Goal: Task Accomplishment & Management: Use online tool/utility

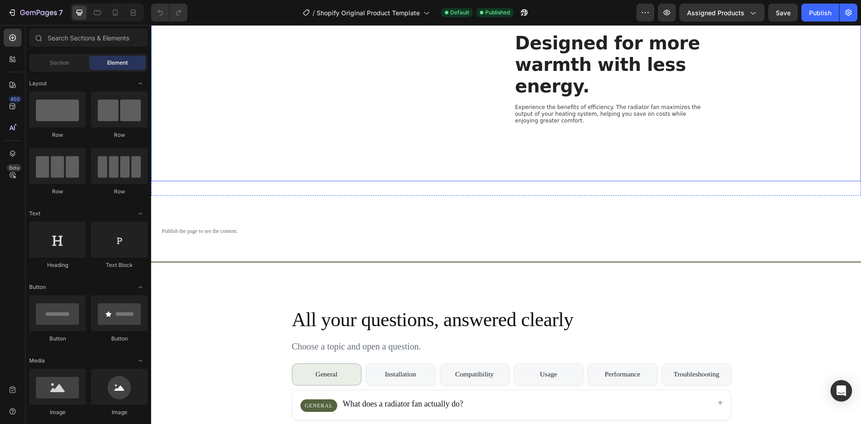
scroll to position [711, 0]
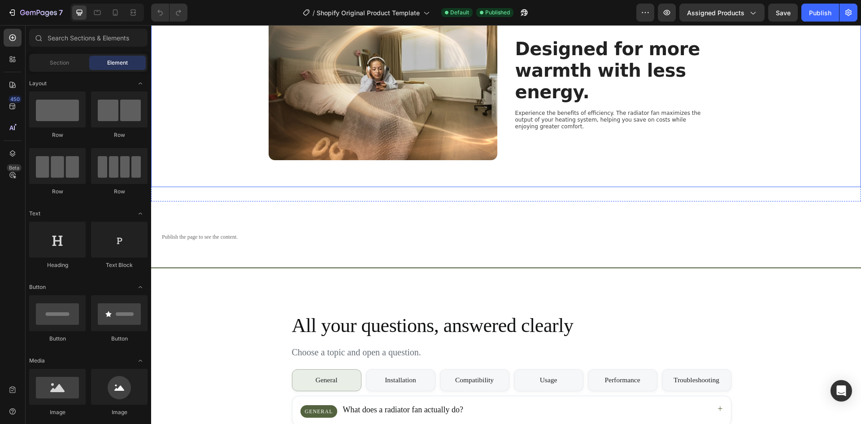
click at [352, 151] on img at bounding box center [382, 84] width 229 height 152
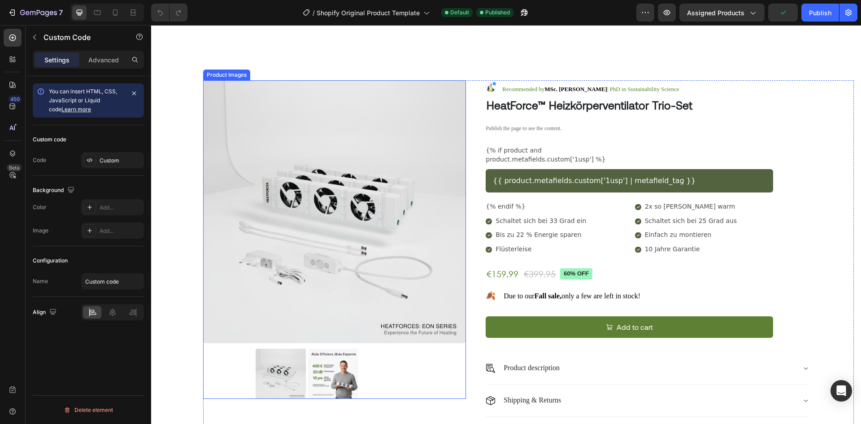
scroll to position [90, 0]
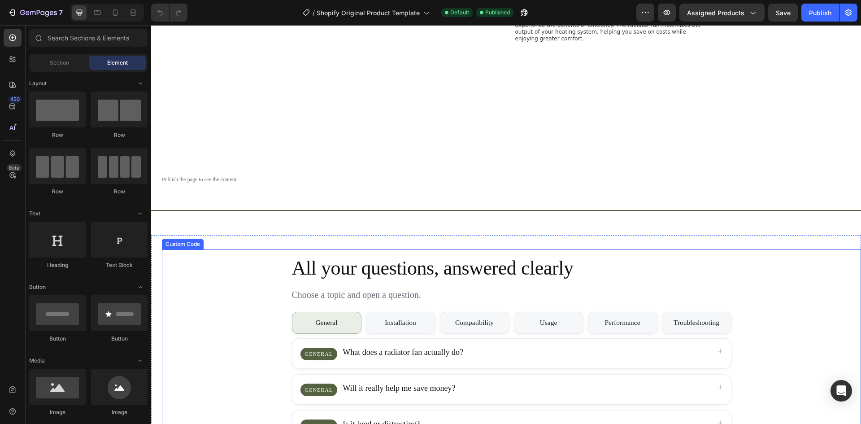
scroll to position [762, 0]
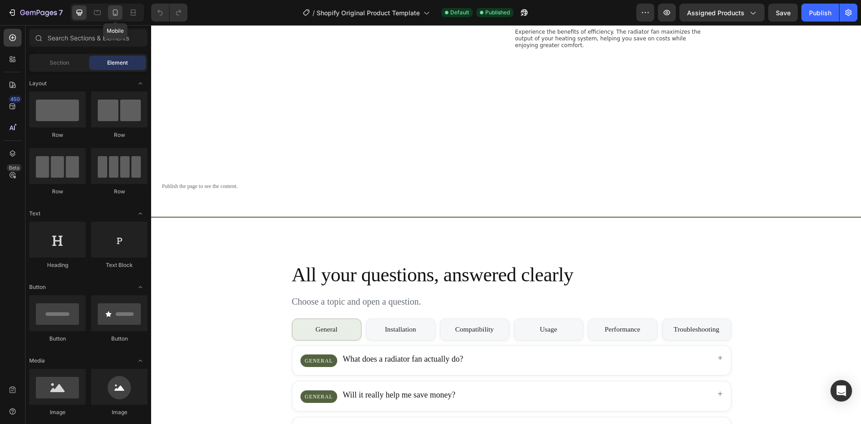
click at [121, 7] on div at bounding box center [115, 12] width 14 height 14
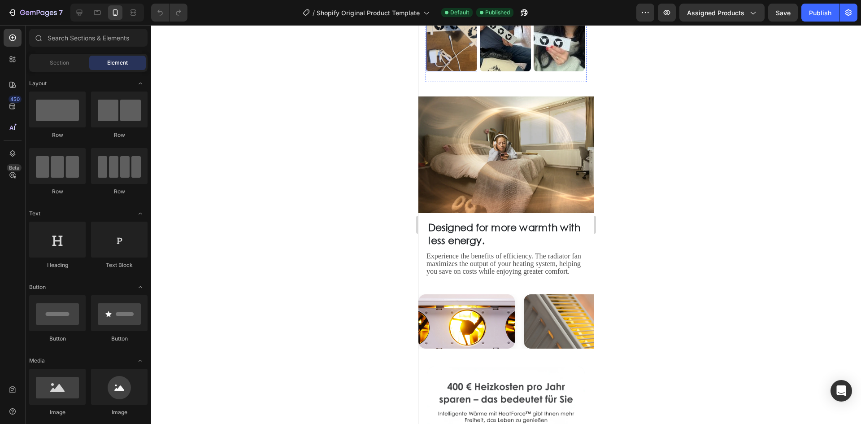
scroll to position [879, 0]
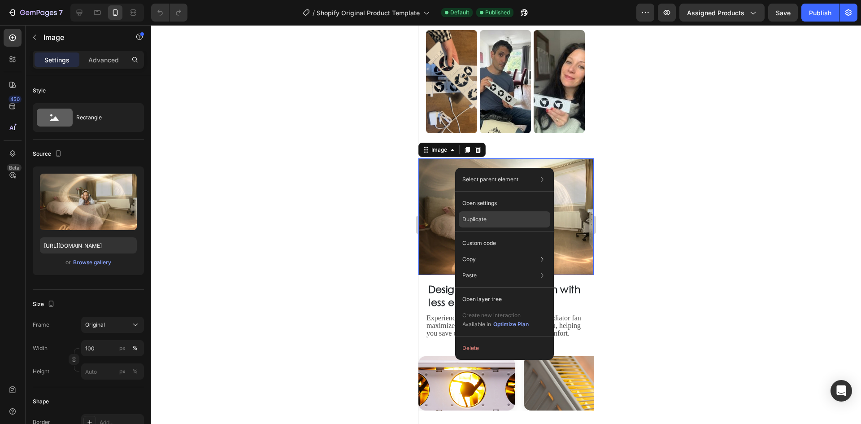
click at [487, 223] on div "Duplicate" at bounding box center [504, 219] width 91 height 16
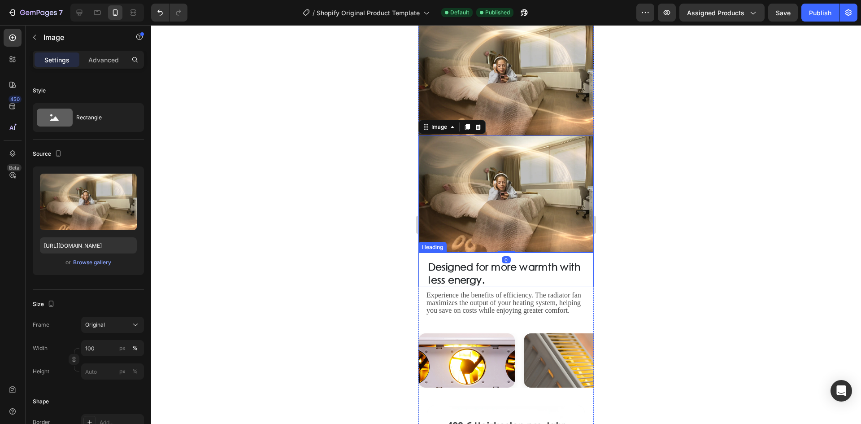
scroll to position [1059, 0]
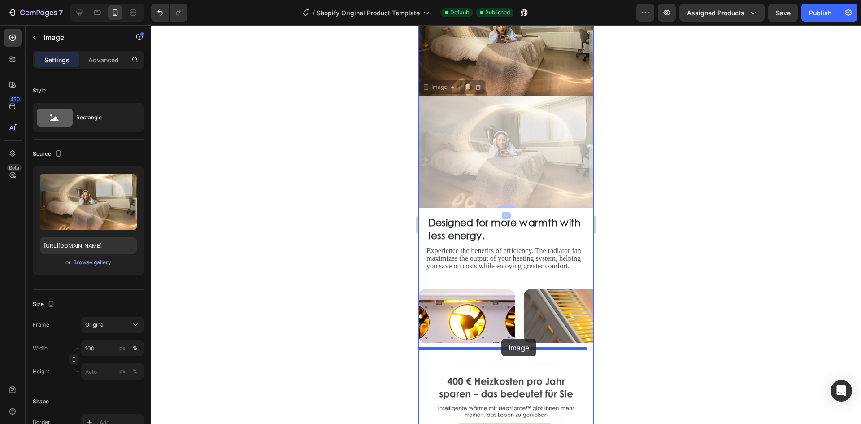
drag, startPoint x: 494, startPoint y: 147, endPoint x: 501, endPoint y: 338, distance: 191.1
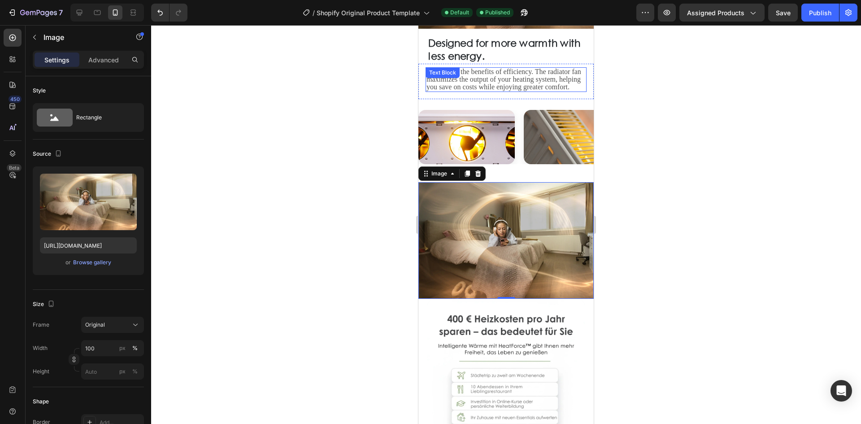
scroll to position [1103, 0]
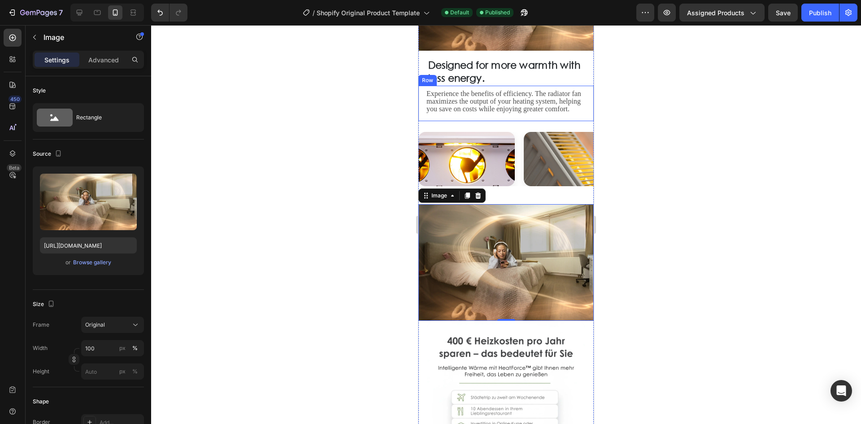
click at [476, 59] on strong "Designed for more warmth with less energy." at bounding box center [504, 71] width 152 height 24
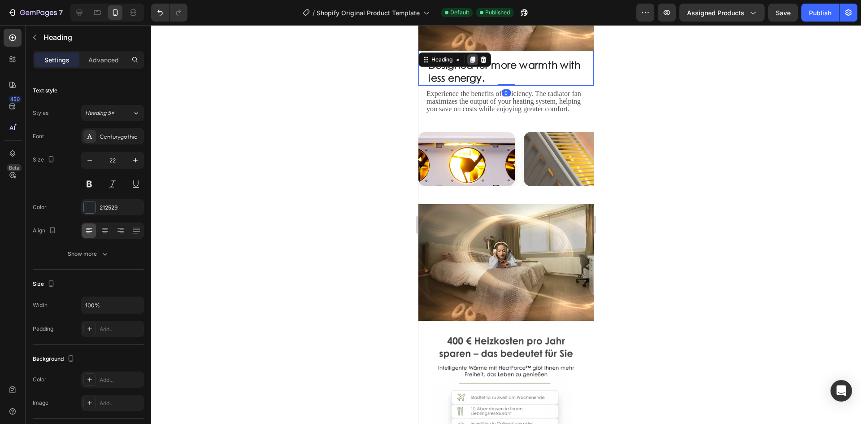
click at [475, 57] on icon at bounding box center [472, 60] width 5 height 6
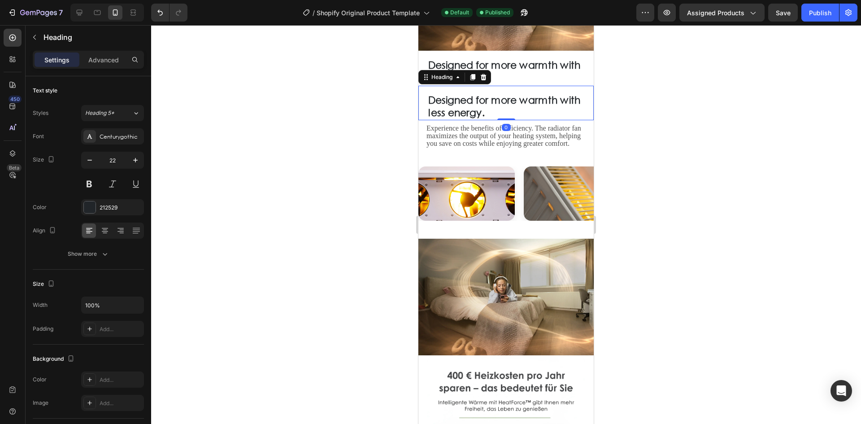
click at [467, 124] on span "Experience the benefits of efficiency. The radiator fan maximizes the output of…" at bounding box center [503, 135] width 155 height 23
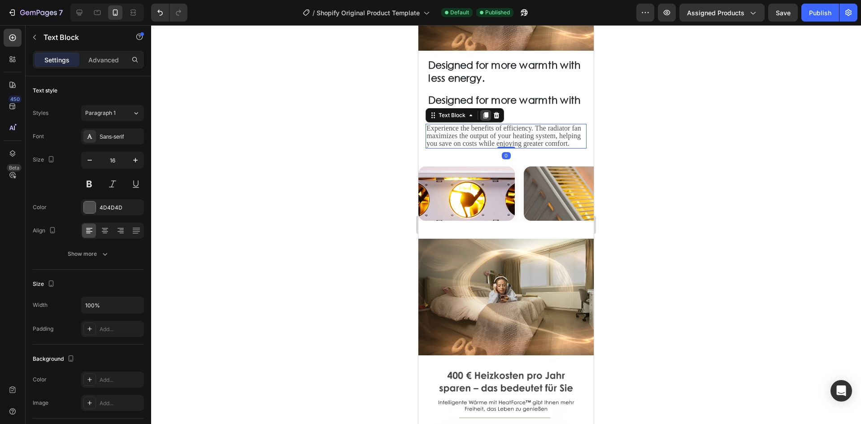
click at [484, 112] on icon at bounding box center [485, 115] width 7 height 7
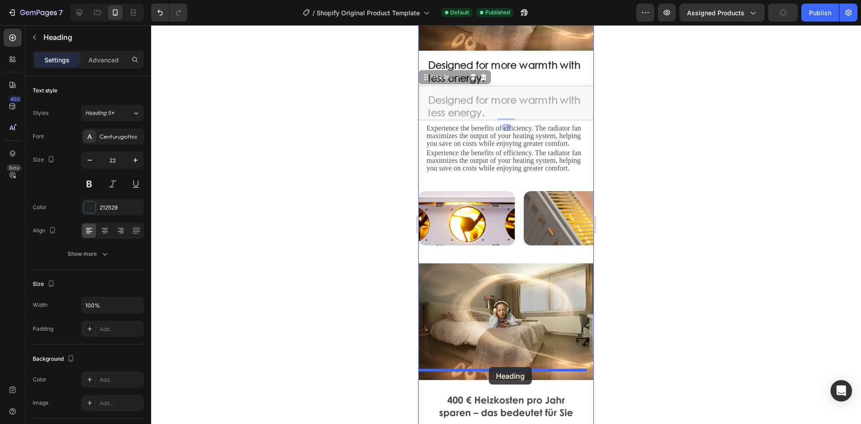
drag, startPoint x: 477, startPoint y: 85, endPoint x: 489, endPoint y: 367, distance: 281.7
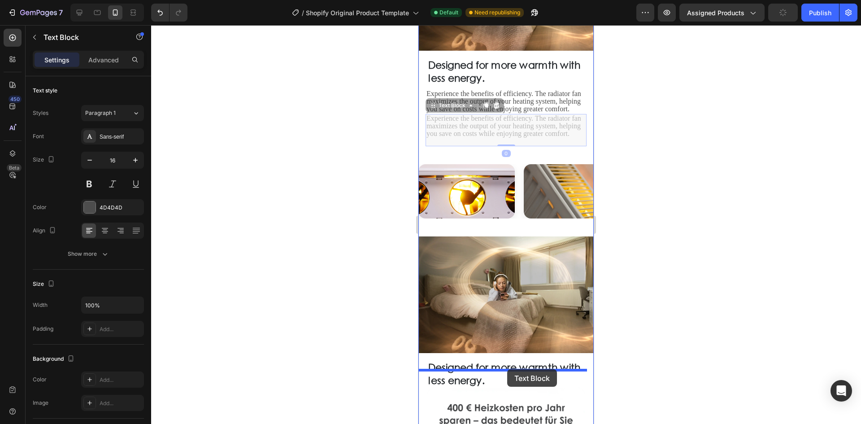
drag, startPoint x: 460, startPoint y: 109, endPoint x: 507, endPoint y: 369, distance: 264.2
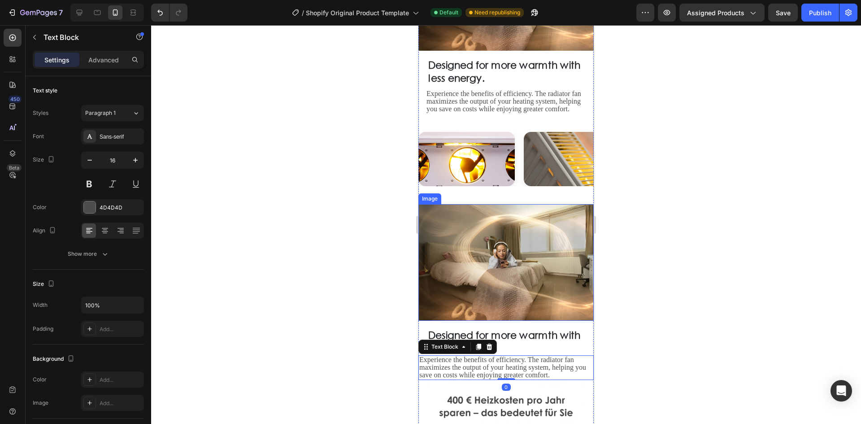
scroll to position [1193, 0]
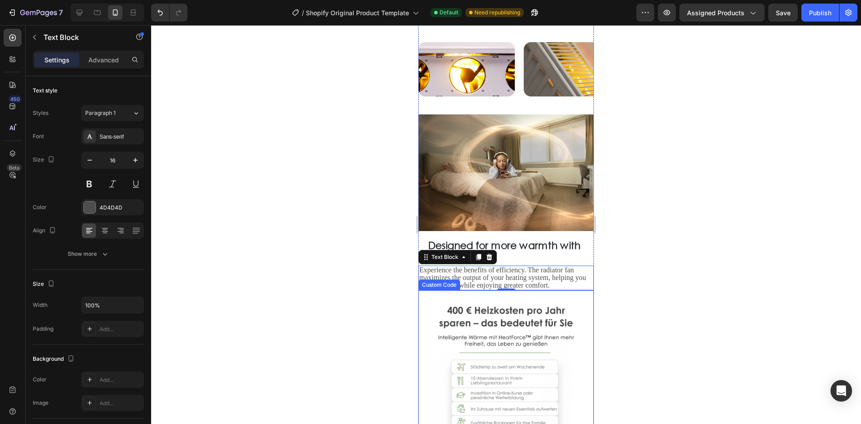
click at [488, 314] on img "HeatForces feature" at bounding box center [505, 368] width 157 height 157
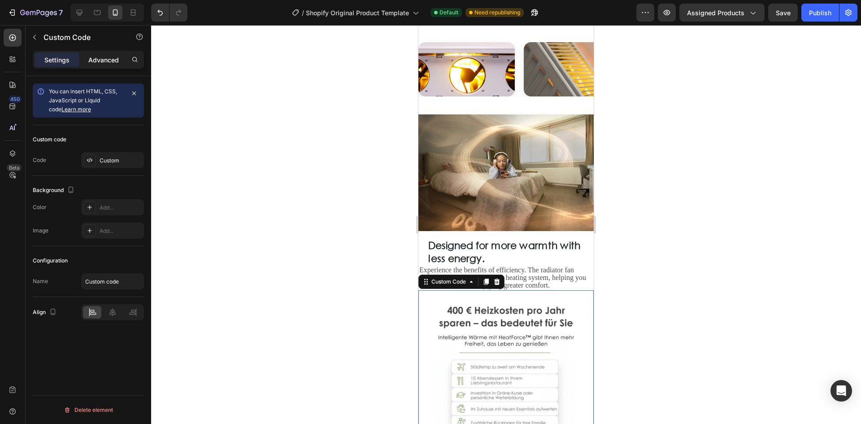
click at [104, 63] on p "Advanced" at bounding box center [103, 59] width 30 height 9
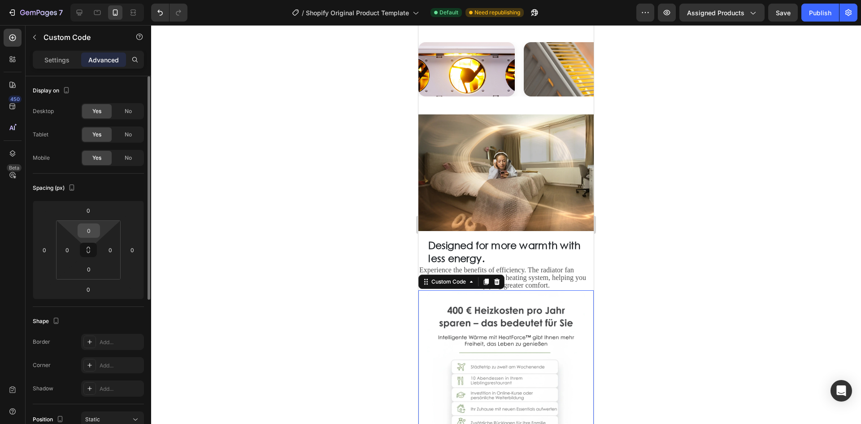
click at [87, 227] on input "0" at bounding box center [89, 230] width 18 height 13
type input "10"
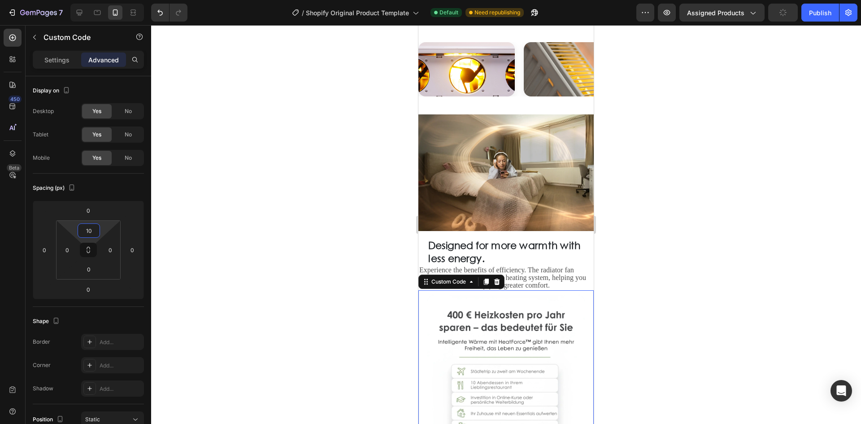
click at [236, 186] on div at bounding box center [506, 224] width 710 height 398
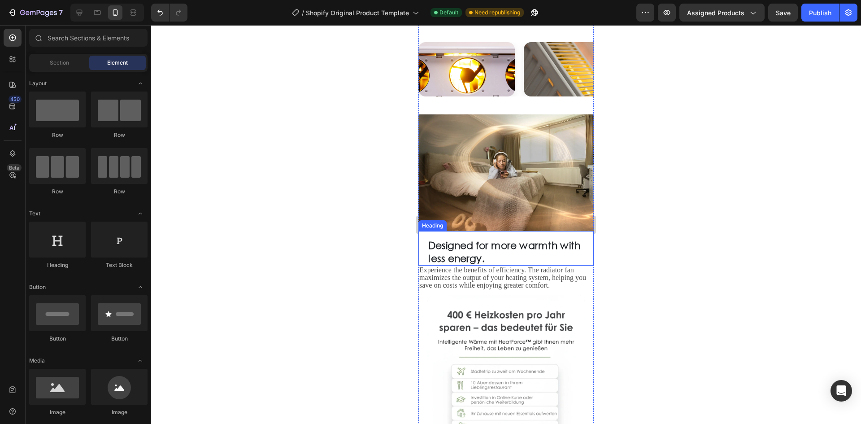
click at [476, 239] on strong "Designed for more warmth with less energy." at bounding box center [504, 251] width 152 height 24
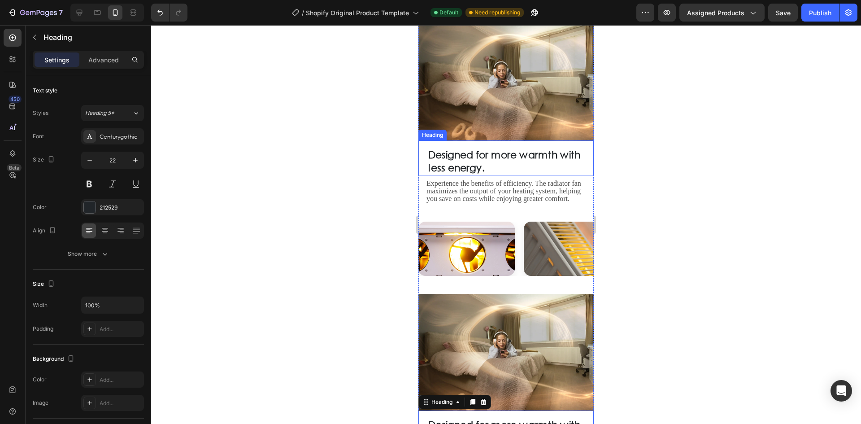
scroll to position [879, 0]
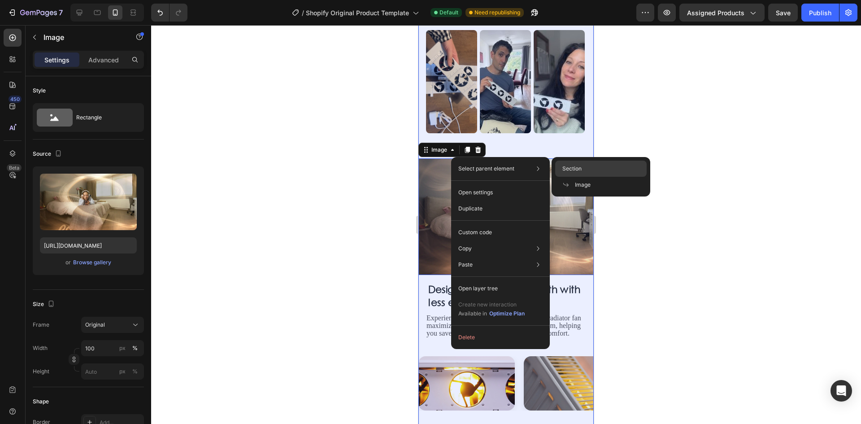
drag, startPoint x: 606, startPoint y: 169, endPoint x: 170, endPoint y: 154, distance: 436.8
click at [606, 169] on div "Section" at bounding box center [600, 168] width 91 height 16
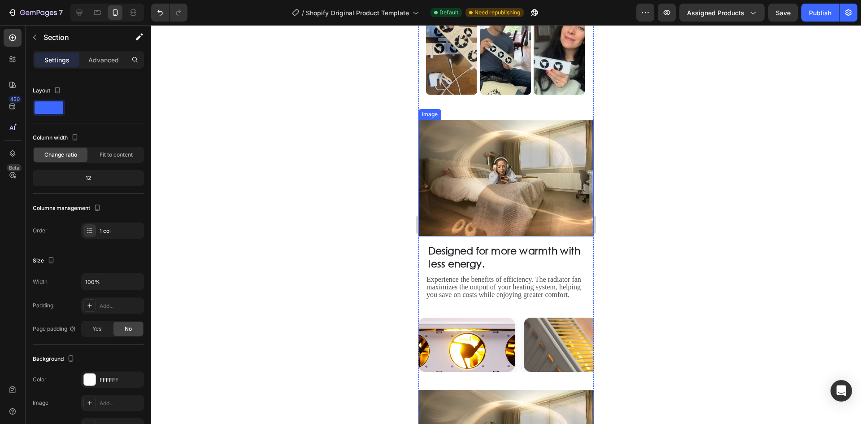
scroll to position [924, 0]
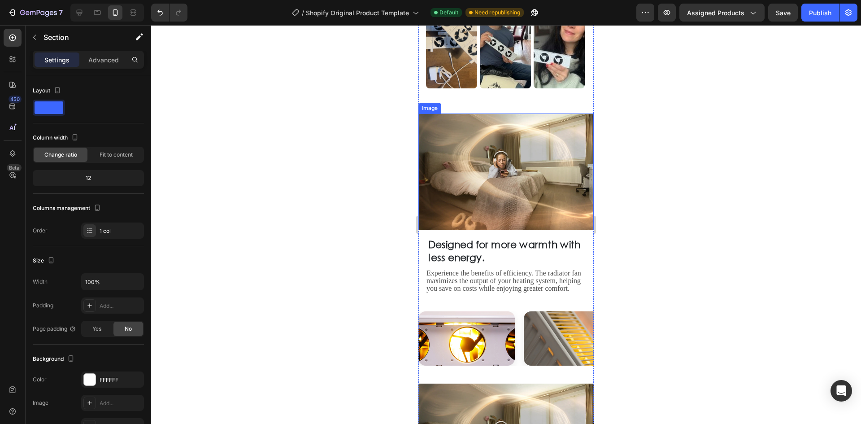
click at [501, 269] on span "Experience the benefits of efficiency. The radiator fan maximizes the output of…" at bounding box center [503, 280] width 155 height 23
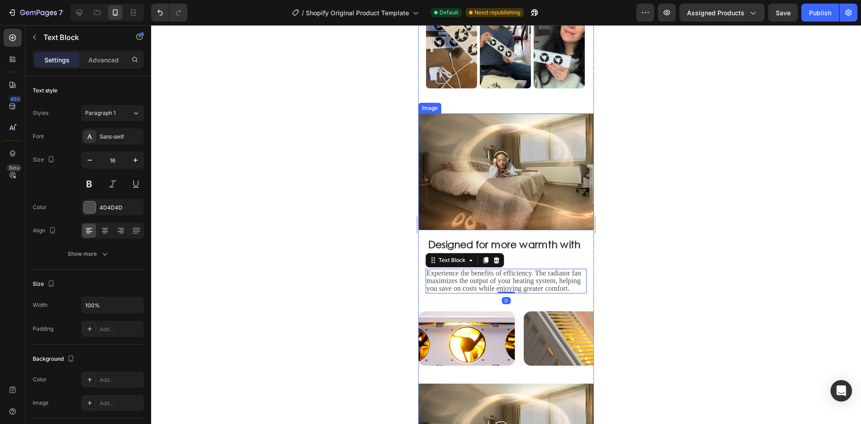
click at [503, 175] on img at bounding box center [505, 171] width 175 height 117
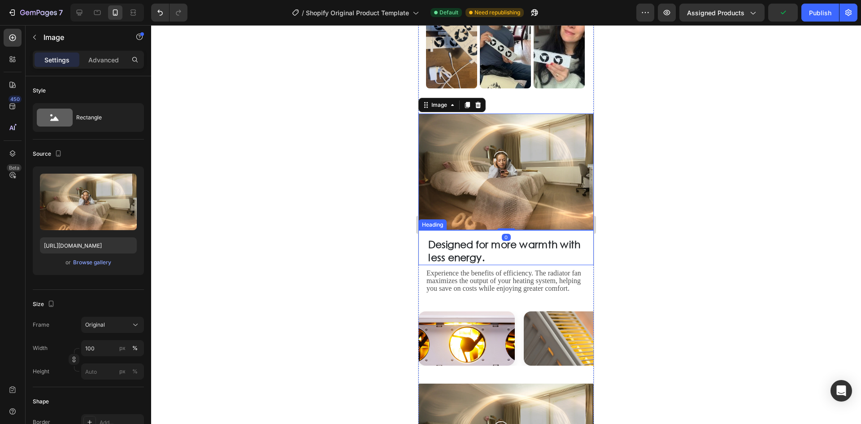
click at [420, 238] on div "Designed for more warmth with less energy. Heading" at bounding box center [505, 247] width 175 height 35
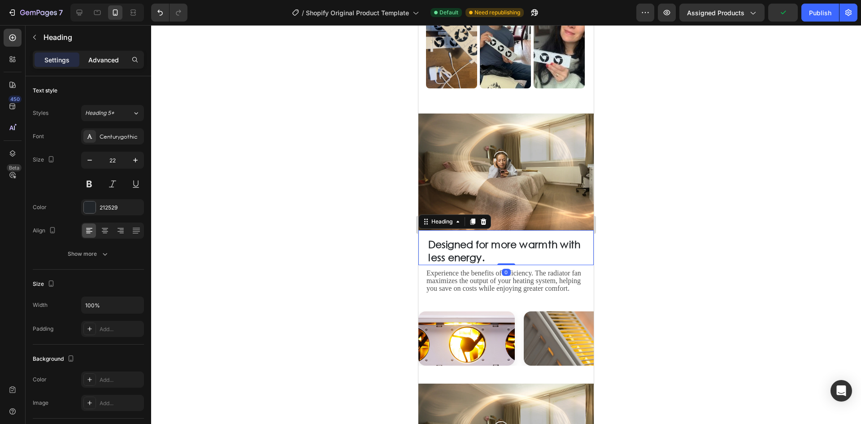
click at [101, 58] on p "Advanced" at bounding box center [103, 59] width 30 height 9
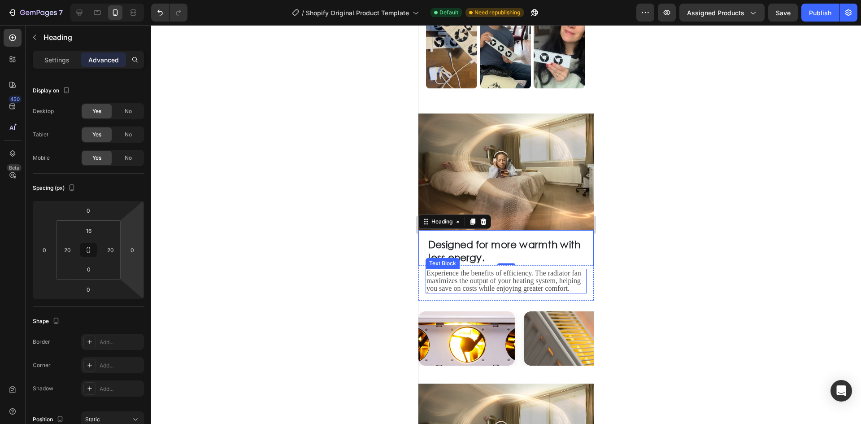
click at [452, 269] on span "Experience the benefits of efficiency. The radiator fan maximizes the output of…" at bounding box center [503, 280] width 155 height 23
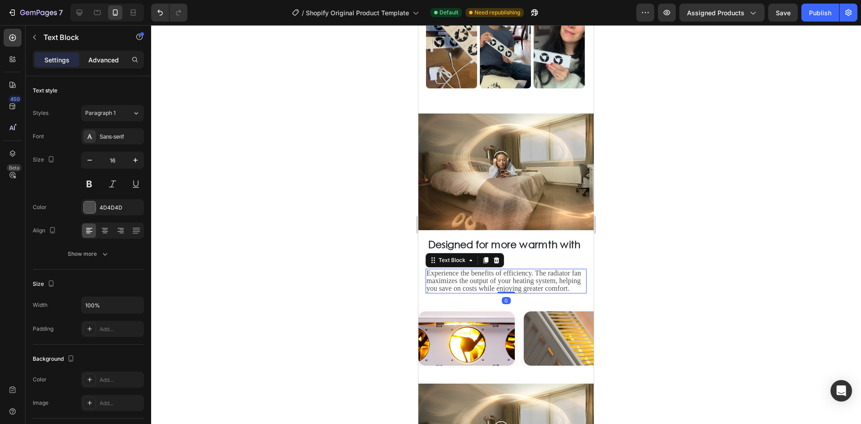
click at [101, 56] on p "Advanced" at bounding box center [103, 59] width 30 height 9
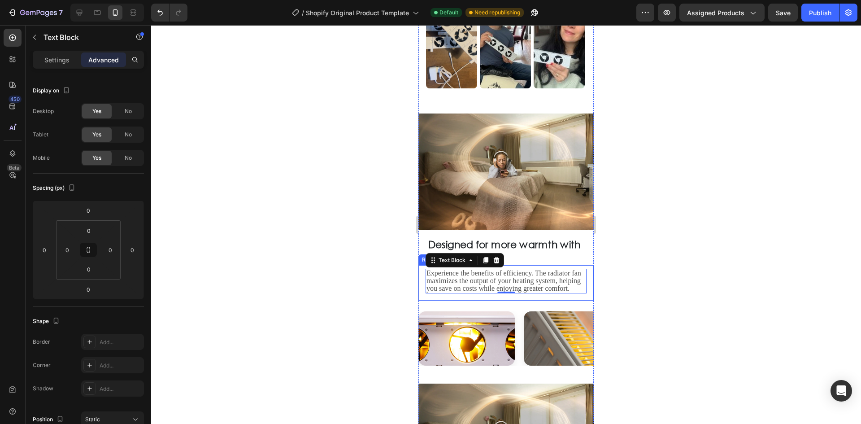
click at [420, 265] on div "Experience the benefits of efficiency. The radiator fan maximizes the output of…" at bounding box center [505, 282] width 175 height 35
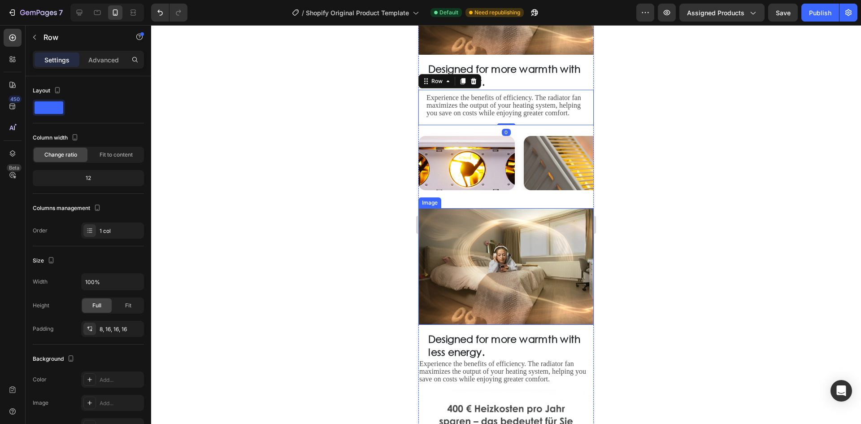
scroll to position [1103, 0]
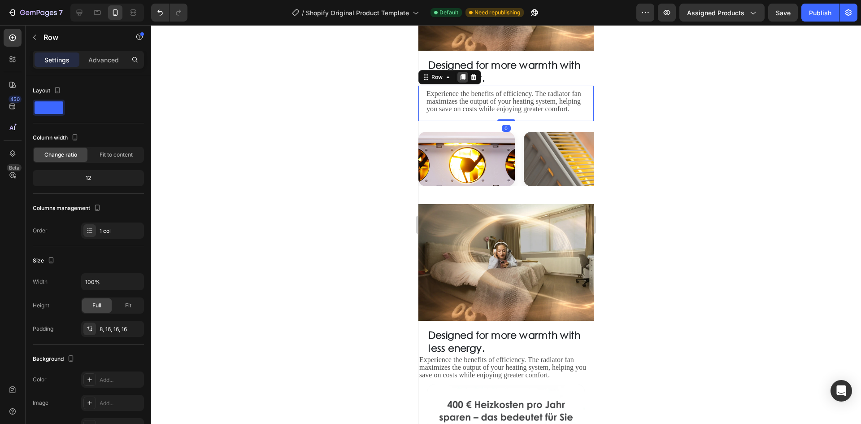
click at [464, 74] on icon at bounding box center [462, 77] width 7 height 7
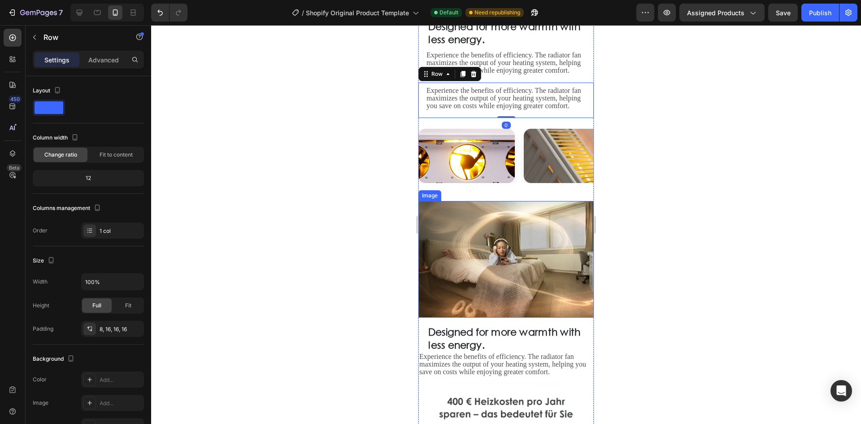
scroll to position [1193, 0]
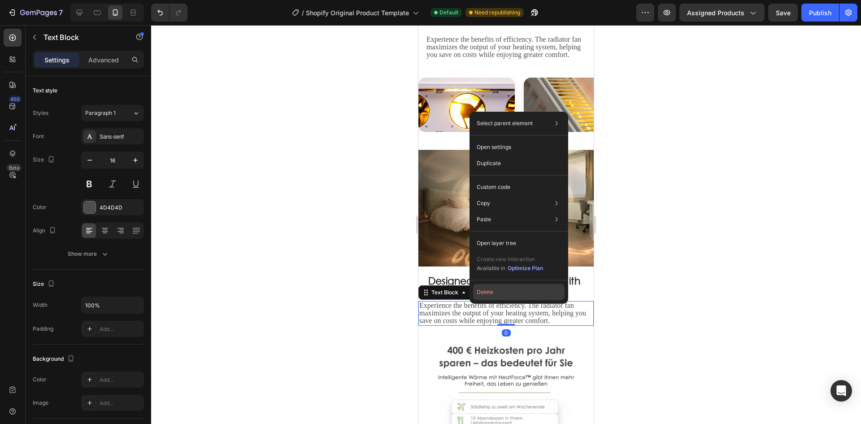
click at [504, 297] on button "Delete" at bounding box center [518, 292] width 91 height 16
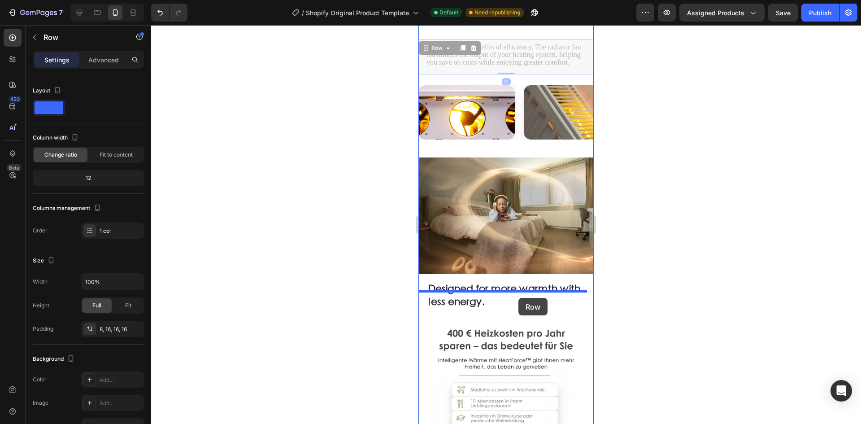
drag, startPoint x: 473, startPoint y: 58, endPoint x: 518, endPoint y: 298, distance: 243.9
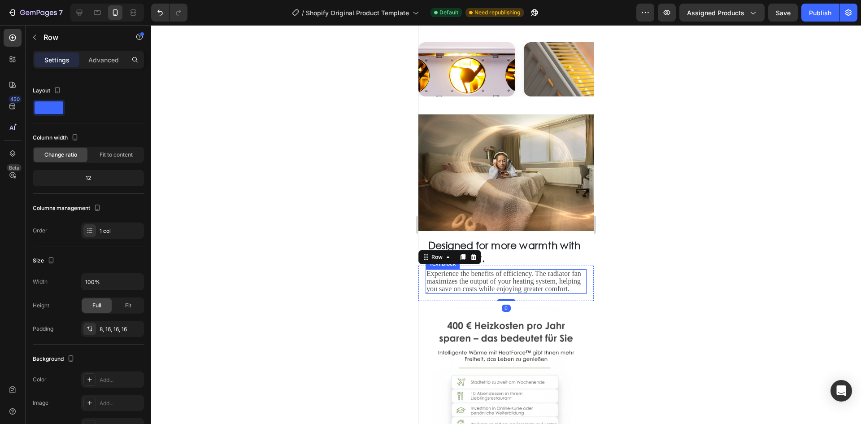
scroll to position [1150, 0]
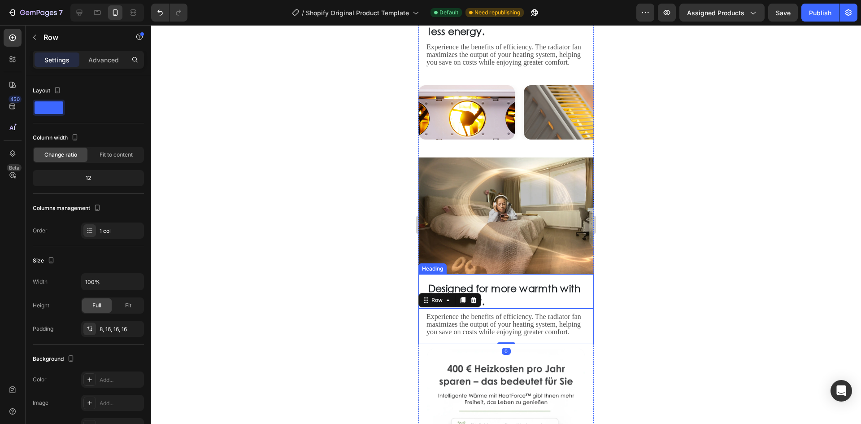
click at [506, 282] on strong "Designed for more warmth with less energy." at bounding box center [504, 294] width 152 height 24
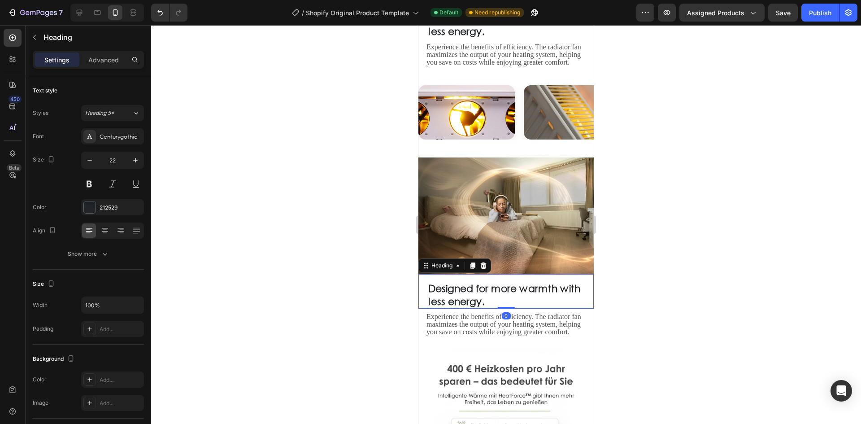
click at [726, 258] on div at bounding box center [506, 224] width 710 height 398
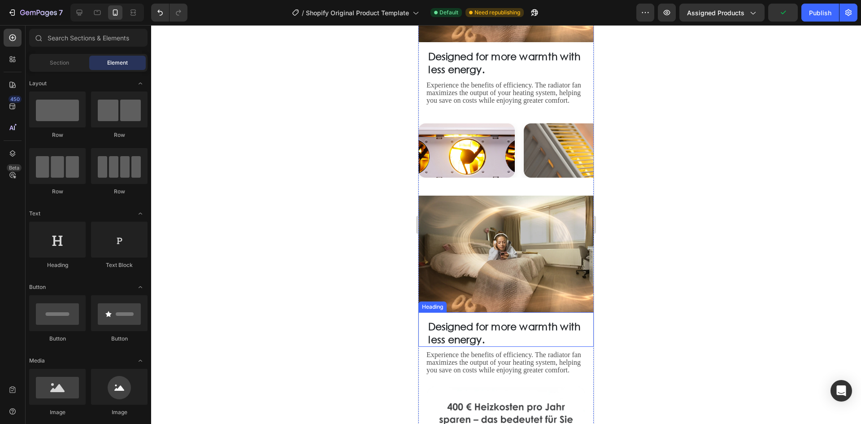
scroll to position [1060, 0]
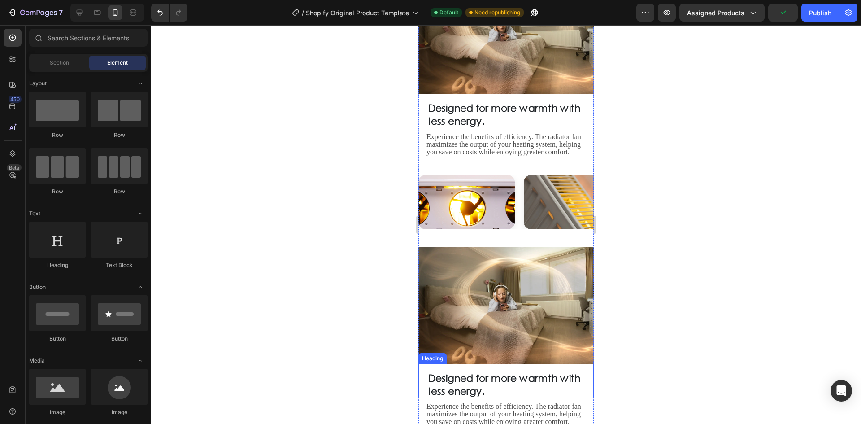
click at [487, 270] on img at bounding box center [505, 305] width 175 height 117
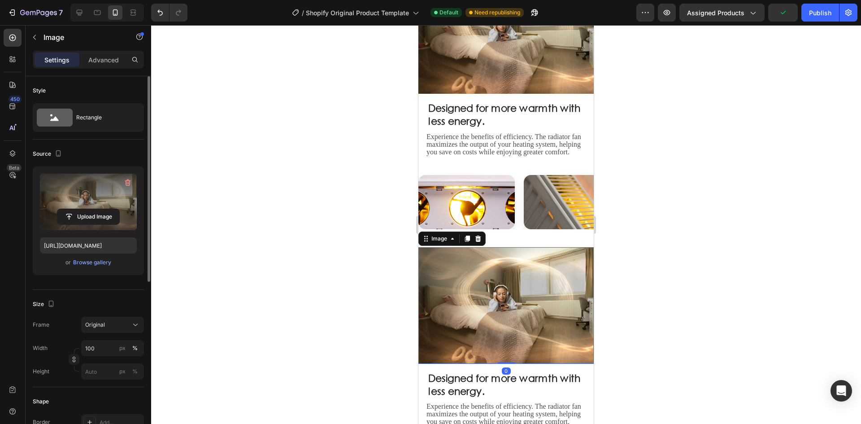
click at [78, 192] on label at bounding box center [88, 201] width 97 height 56
click at [78, 209] on input "file" at bounding box center [88, 216] width 62 height 15
click at [76, 202] on label at bounding box center [88, 201] width 97 height 56
click at [76, 209] on input "file" at bounding box center [88, 216] width 62 height 15
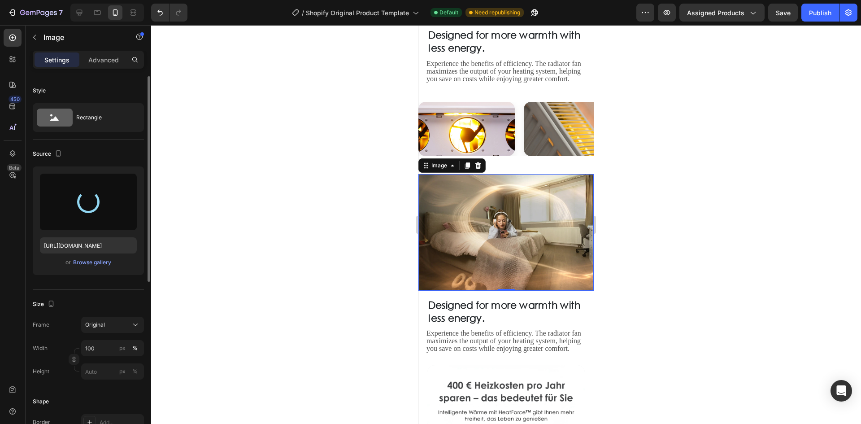
scroll to position [1150, 0]
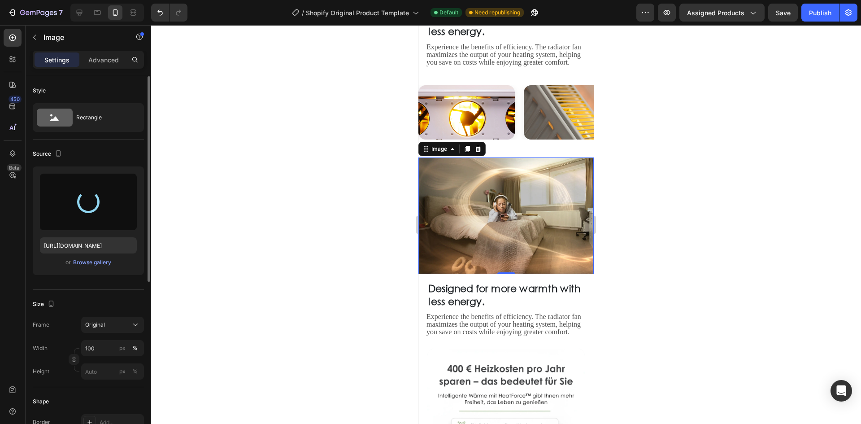
type input "https://cdn.shopify.com/s/files/1/0916/0183/0269/files/gempages_581613301675328…"
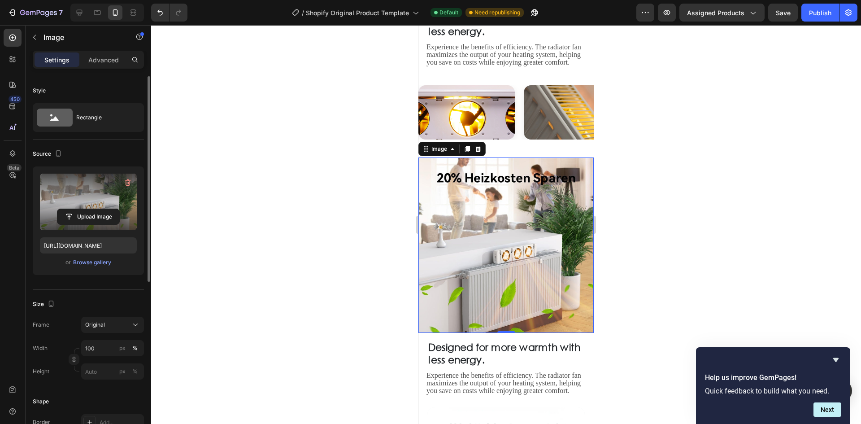
click at [728, 142] on div at bounding box center [506, 224] width 710 height 398
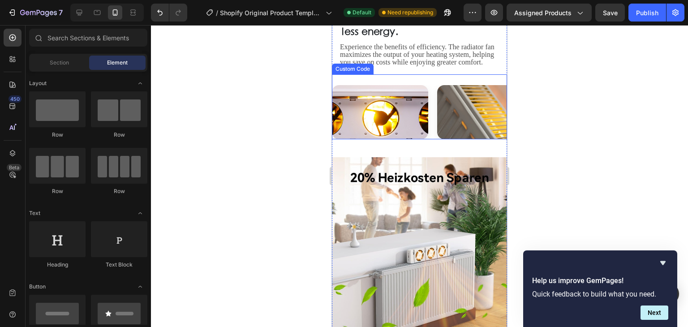
click at [291, 130] on div at bounding box center [419, 176] width 537 height 302
click at [385, 172] on img at bounding box center [419, 244] width 175 height 175
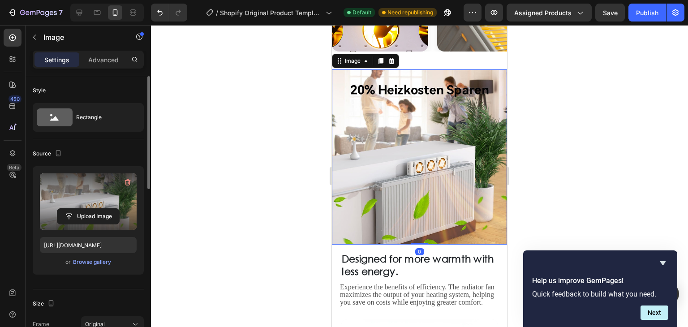
scroll to position [1240, 0]
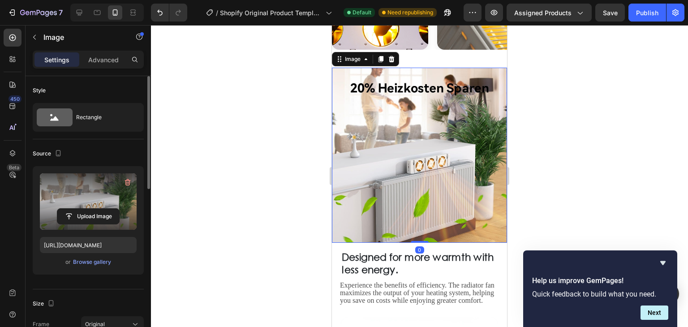
click at [84, 189] on label at bounding box center [88, 201] width 97 height 56
click at [84, 209] on input "file" at bounding box center [88, 216] width 62 height 15
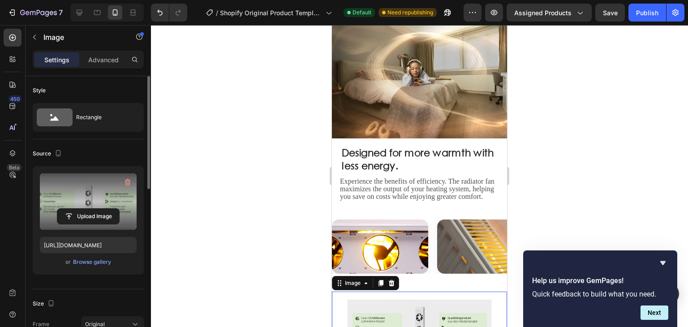
scroll to position [1195, 0]
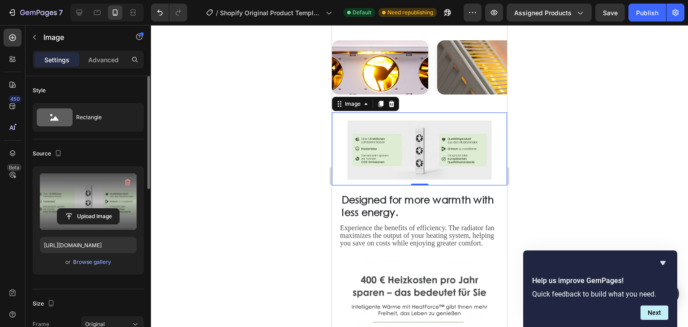
click at [345, 124] on img at bounding box center [419, 148] width 175 height 73
click at [86, 192] on label at bounding box center [88, 201] width 97 height 56
click at [86, 209] on input "file" at bounding box center [88, 216] width 62 height 15
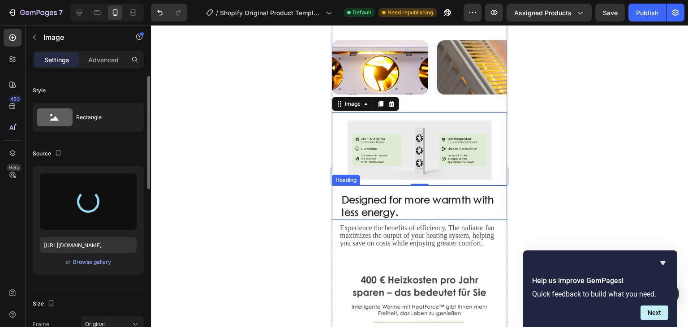
type input "https://cdn.shopify.com/s/files/1/0916/0183/0269/files/gempages_581613301675328…"
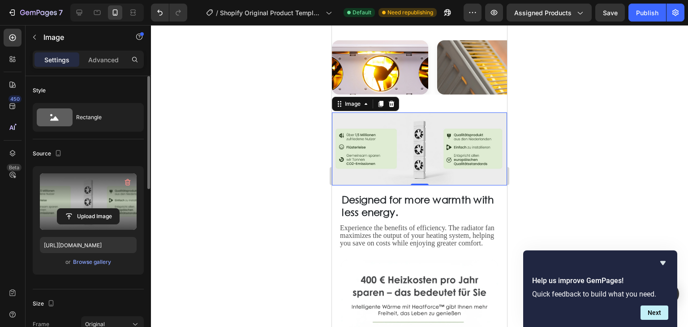
click at [584, 142] on div at bounding box center [419, 176] width 537 height 302
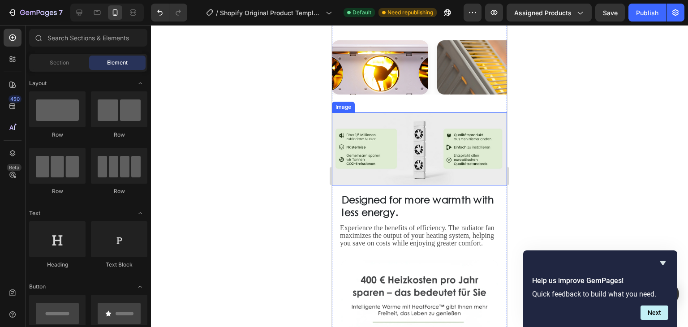
click at [456, 159] on img at bounding box center [419, 148] width 175 height 73
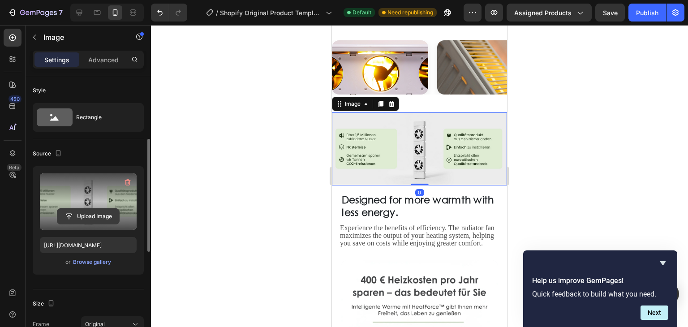
scroll to position [134, 0]
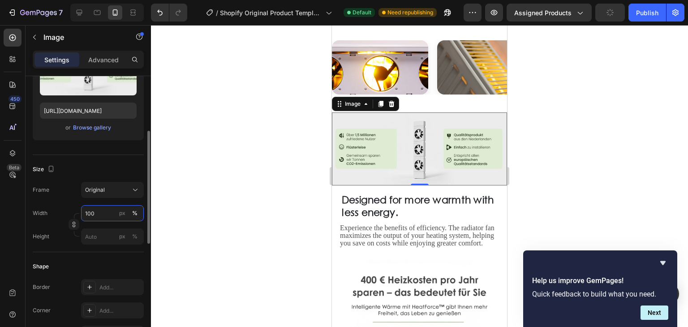
click at [101, 216] on input "100" at bounding box center [112, 213] width 63 height 16
click at [100, 215] on input "100" at bounding box center [112, 213] width 63 height 16
click at [56, 208] on div "Width 100 px %" at bounding box center [88, 213] width 111 height 16
click at [86, 234] on input "px %" at bounding box center [112, 237] width 63 height 16
click at [120, 257] on p "Full 100%" at bounding box center [111, 258] width 52 height 8
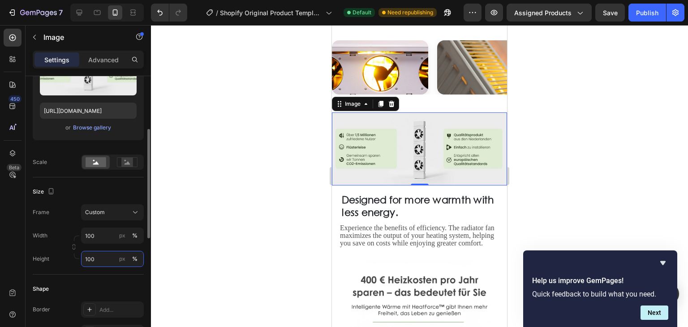
click at [90, 264] on input "100" at bounding box center [112, 259] width 63 height 16
drag, startPoint x: 90, startPoint y: 264, endPoint x: 122, endPoint y: 265, distance: 32.3
click at [91, 264] on input "100" at bounding box center [112, 259] width 63 height 16
click at [124, 260] on div "px" at bounding box center [122, 259] width 6 height 8
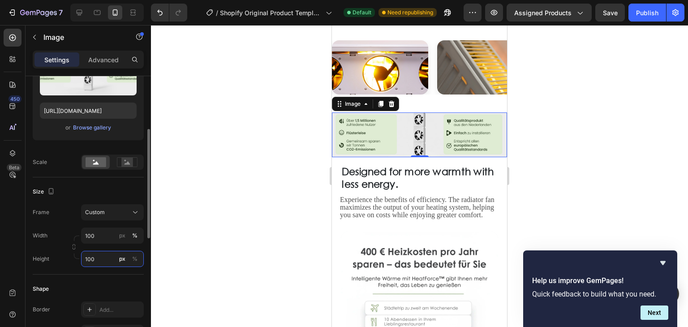
click at [89, 259] on input "100" at bounding box center [112, 259] width 63 height 16
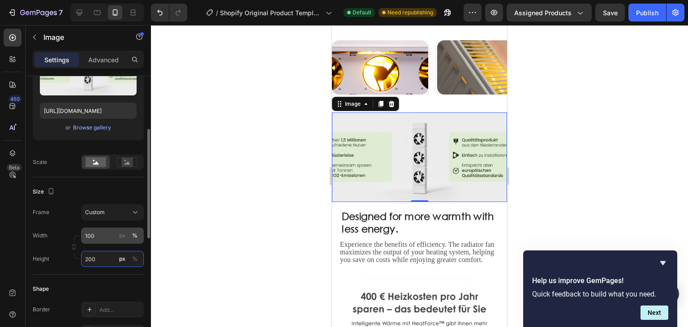
type input "200"
click at [95, 242] on input "100" at bounding box center [112, 236] width 63 height 16
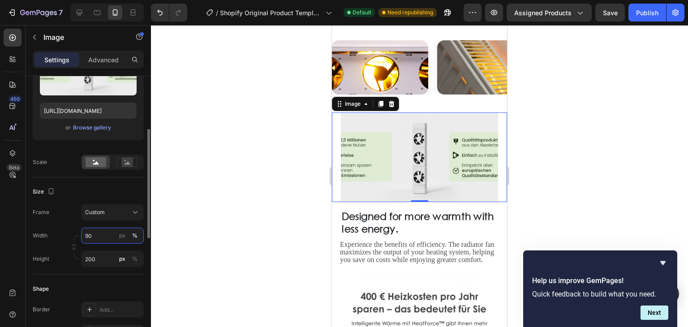
type input "9"
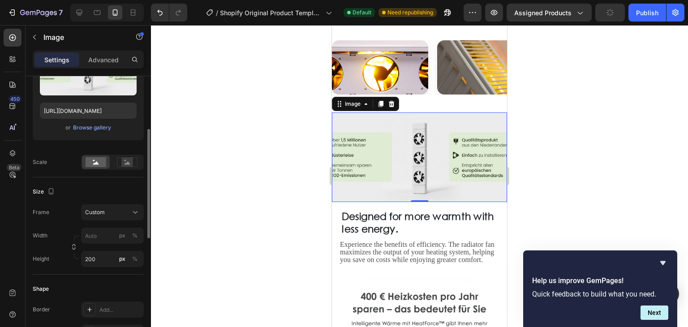
click at [121, 217] on div "Frame Custom Width px % Height 200 px %" at bounding box center [88, 235] width 111 height 63
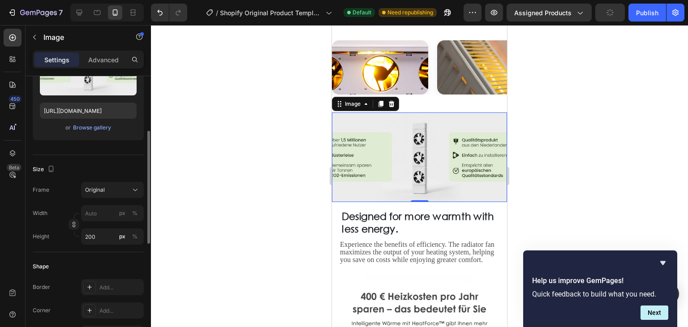
click at [105, 198] on div "Frame Original Width px % Height 200 px %" at bounding box center [88, 213] width 111 height 63
click at [106, 193] on div "Original" at bounding box center [107, 190] width 44 height 8
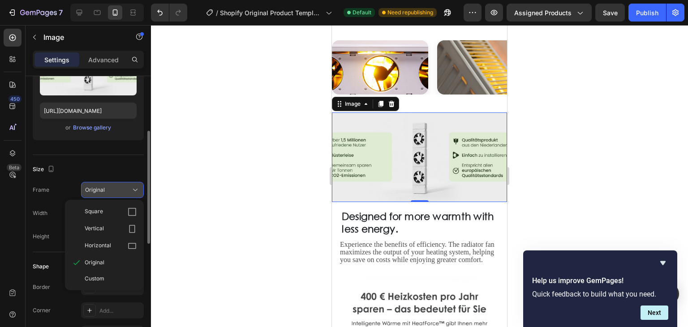
click at [108, 189] on div "Original" at bounding box center [107, 190] width 44 height 8
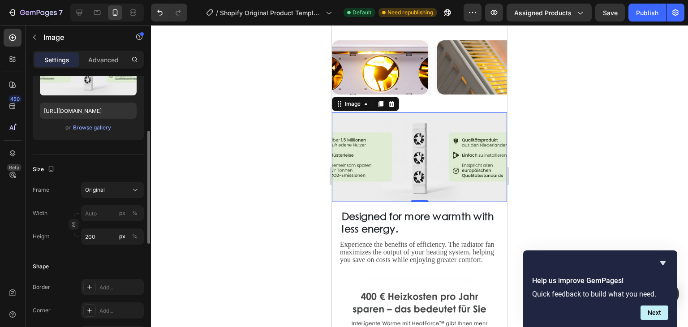
click at [109, 159] on div "Size Frame Original Width px % Height 200 px %" at bounding box center [88, 203] width 111 height 97
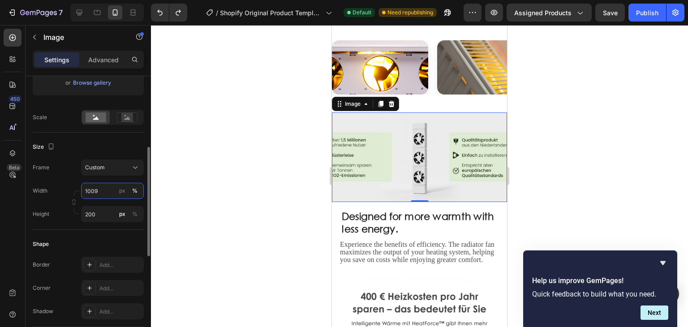
type input "100"
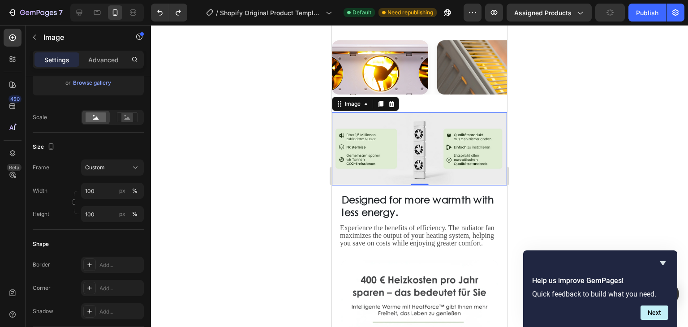
click at [249, 167] on div at bounding box center [419, 176] width 537 height 302
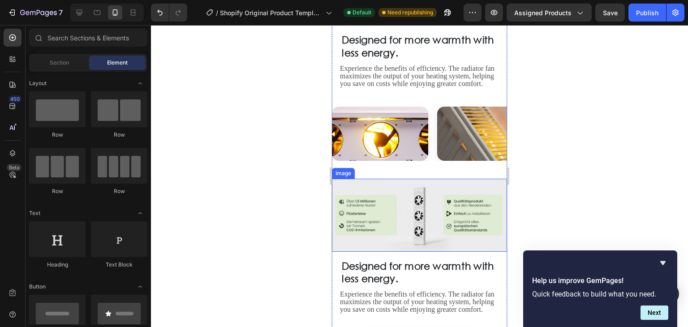
scroll to position [1105, 0]
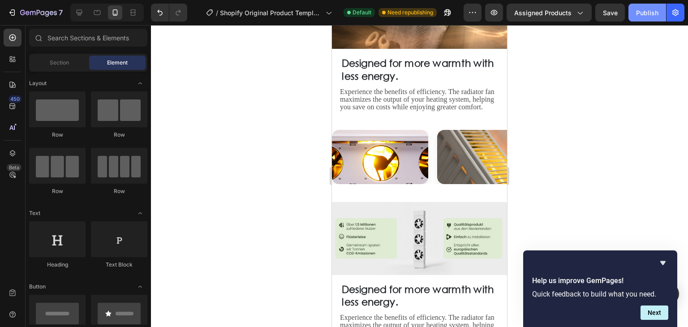
click at [665, 14] on button "Publish" at bounding box center [648, 13] width 38 height 18
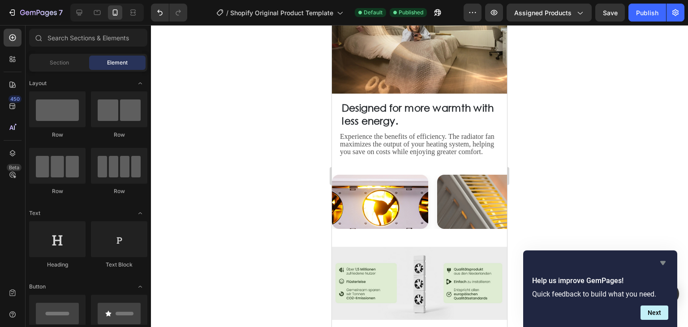
scroll to position [1150, 0]
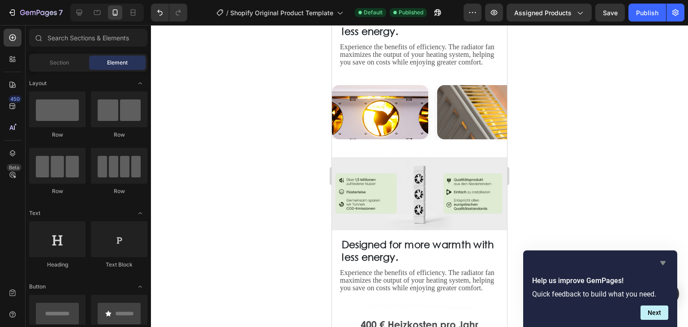
click at [664, 262] on icon "Hide survey" at bounding box center [663, 263] width 5 height 4
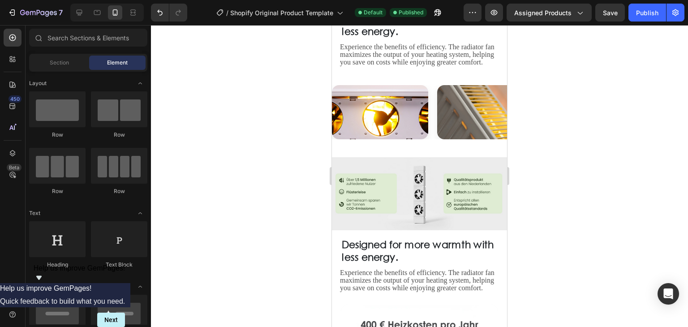
click at [613, 188] on div at bounding box center [419, 176] width 537 height 302
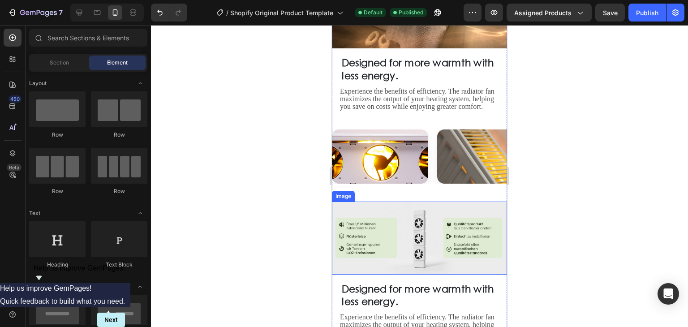
scroll to position [1105, 0]
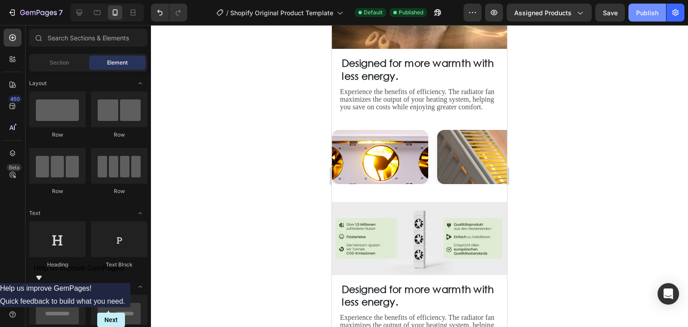
click at [653, 12] on div "Publish" at bounding box center [647, 12] width 22 height 9
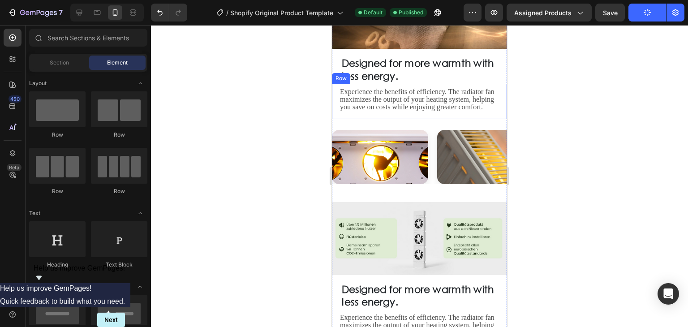
scroll to position [1150, 0]
